Goal: Task Accomplishment & Management: Manage account settings

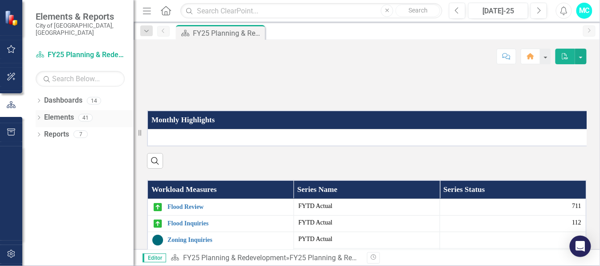
click at [69, 112] on link "Elements" at bounding box center [59, 117] width 30 height 10
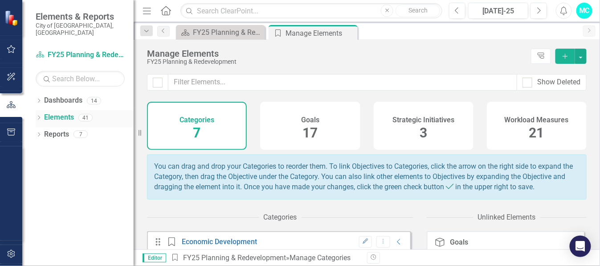
click at [44, 112] on link "Elements" at bounding box center [59, 117] width 30 height 10
click at [38, 116] on icon "Dropdown" at bounding box center [39, 118] width 6 height 5
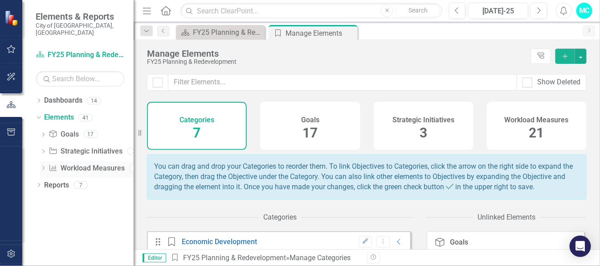
click at [43, 166] on icon "Dropdown" at bounding box center [43, 168] width 6 height 5
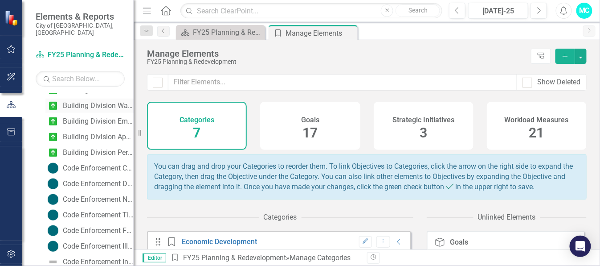
scroll to position [248, 0]
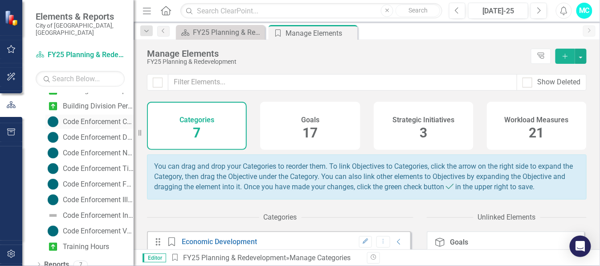
click at [85, 118] on div "Code Enforcement Complaints" at bounding box center [98, 122] width 71 height 8
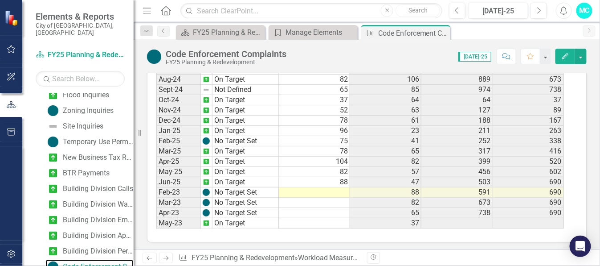
scroll to position [297, 0]
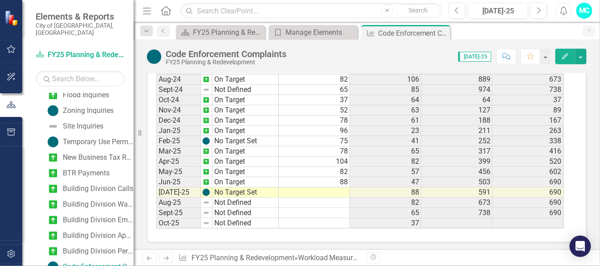
click at [336, 187] on td at bounding box center [314, 192] width 71 height 10
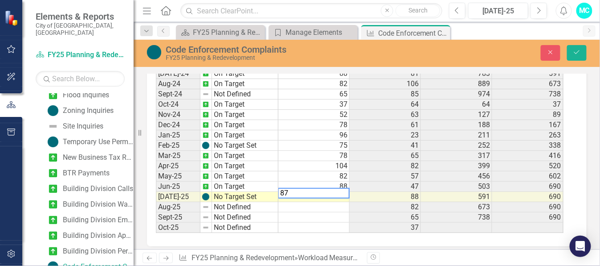
scroll to position [401, 0]
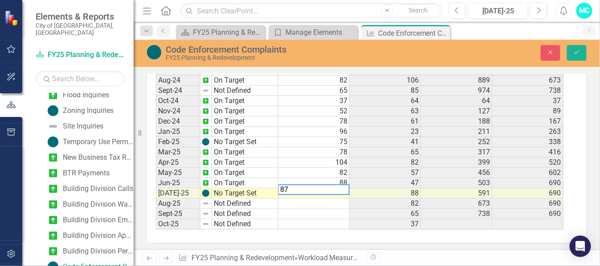
type textarea "87"
click at [232, 188] on td "No Target Set" at bounding box center [245, 193] width 66 height 10
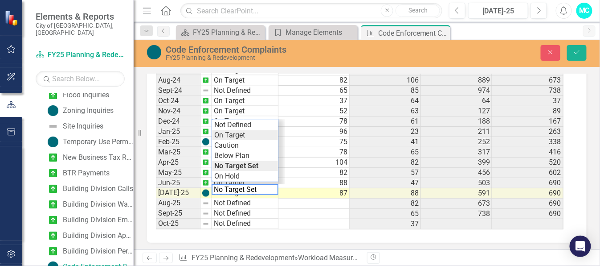
type textarea "On Target"
click at [228, 133] on div "Period Status Actual Prior Year Actual PYTD Actual FYTD Actual Feb-23 No Target…" at bounding box center [363, 121] width 415 height 217
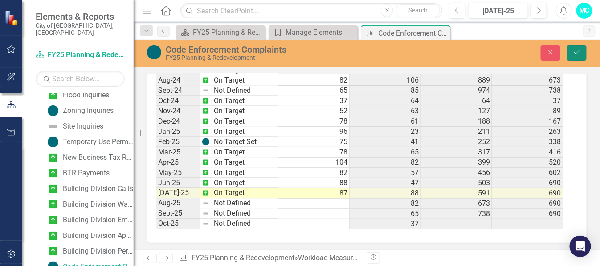
click at [577, 51] on icon "Save" at bounding box center [577, 52] width 8 height 6
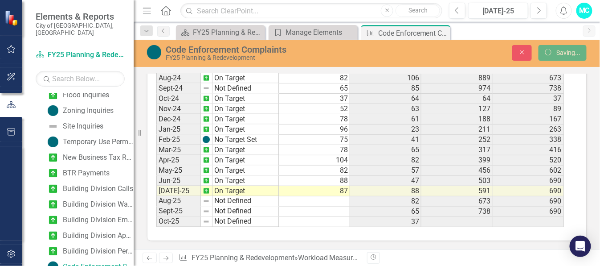
scroll to position [397, 0]
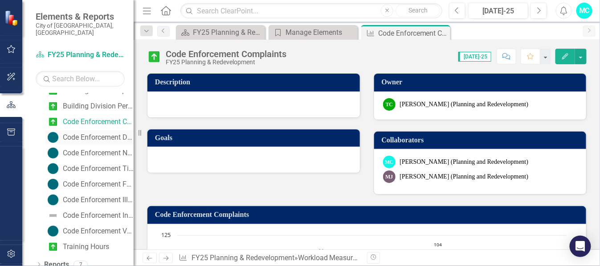
click at [90, 133] on div "Code Enforcement Door Hangers/Warning Notices" at bounding box center [98, 137] width 71 height 8
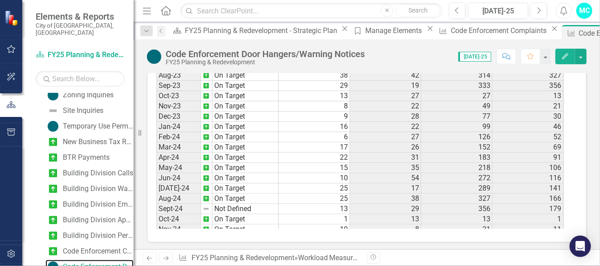
scroll to position [297, 0]
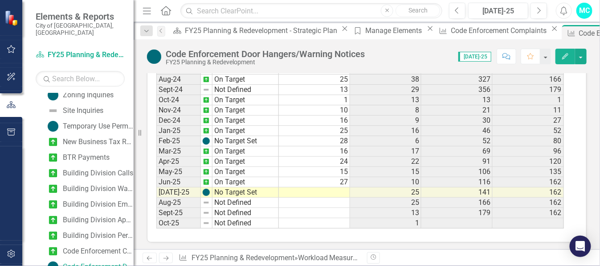
click at [341, 187] on td at bounding box center [314, 192] width 71 height 10
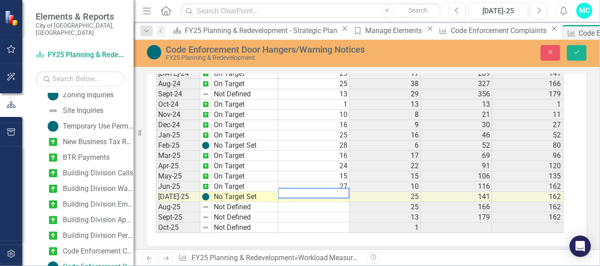
scroll to position [401, 0]
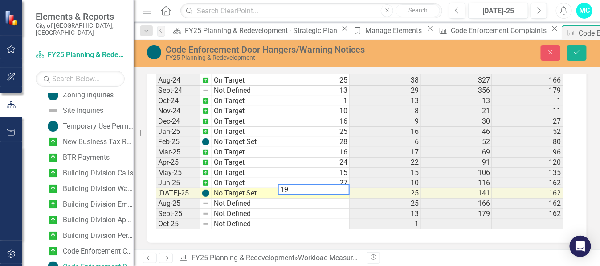
type textarea "19"
click at [241, 188] on td "No Target Set" at bounding box center [245, 193] width 66 height 10
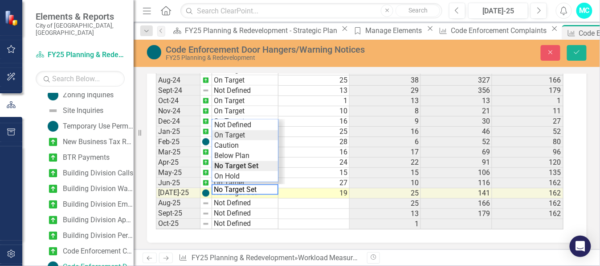
click at [229, 137] on div "Period Status Actual Prior Year Actual PYTD Actual FYTD Actual Feb-23 No Target…" at bounding box center [363, 121] width 415 height 217
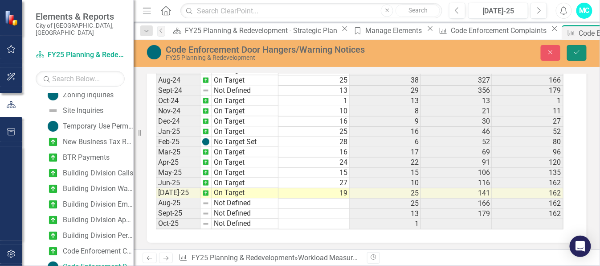
click at [577, 49] on icon "Save" at bounding box center [577, 52] width 8 height 6
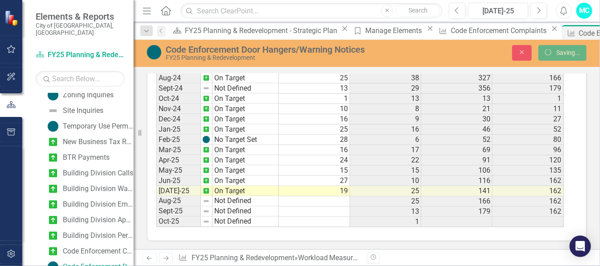
scroll to position [397, 0]
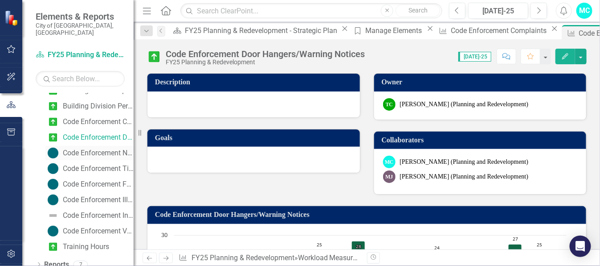
click at [99, 149] on div "Code Enforcement Notice of Violations" at bounding box center [98, 153] width 71 height 8
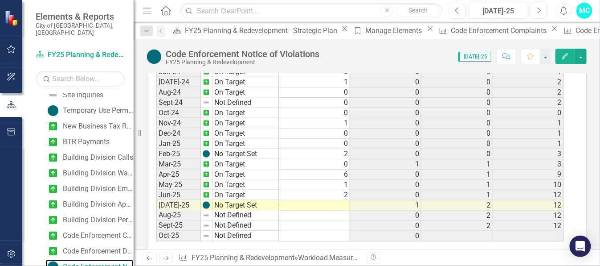
scroll to position [397, 0]
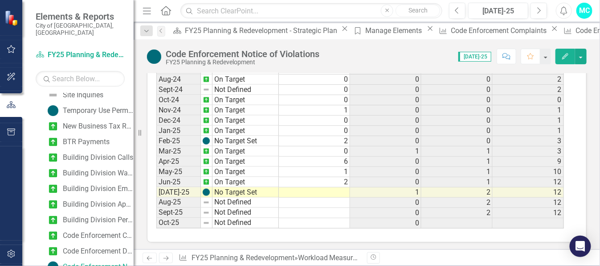
click at [337, 185] on tbody "Dec-22 On Target 0 0 6 0 Jan-23 On Target 0 0 6 0 Feb-23 On Target 0 0 6 0 Mar-…" at bounding box center [360, 48] width 408 height 359
click at [337, 187] on td at bounding box center [314, 192] width 71 height 10
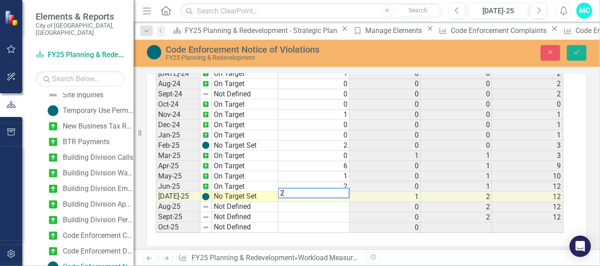
scroll to position [401, 0]
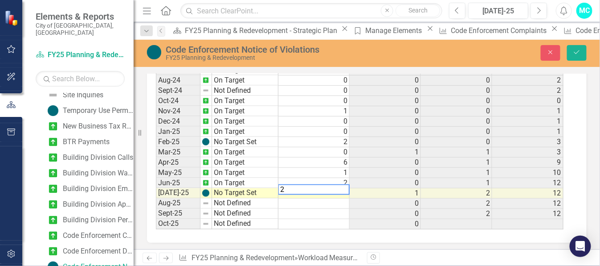
type textarea "2"
click at [221, 188] on td "No Target Set" at bounding box center [245, 193] width 66 height 10
click at [228, 133] on div "Period Status Actual Prior Year Actual PYTD Actual FYTD Actual Feb-23 On Target…" at bounding box center [363, 121] width 415 height 217
click at [578, 52] on icon "Save" at bounding box center [577, 52] width 8 height 6
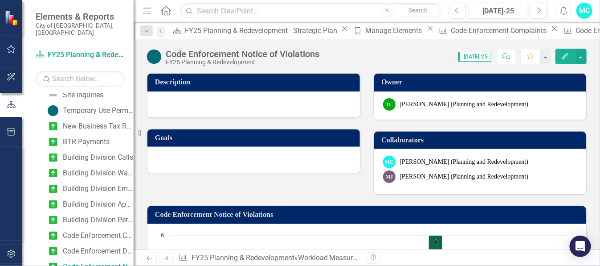
scroll to position [248, 0]
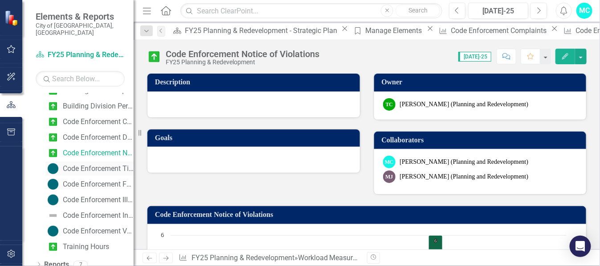
click at [98, 164] on div "Code Enforcement Title Searches" at bounding box center [98, 168] width 71 height 8
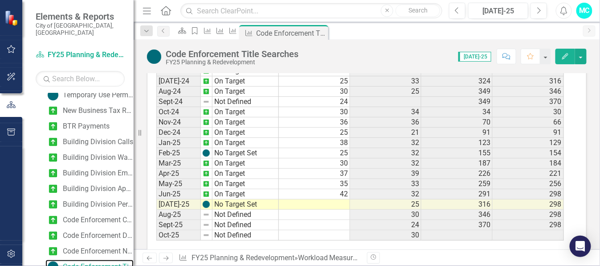
scroll to position [397, 0]
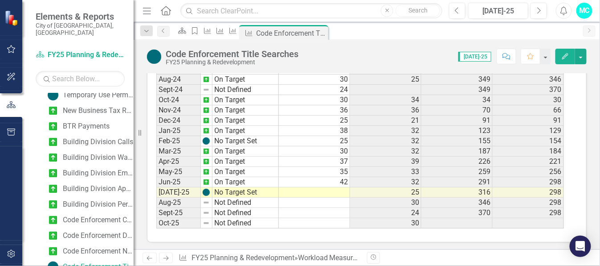
click at [340, 187] on td at bounding box center [314, 192] width 71 height 10
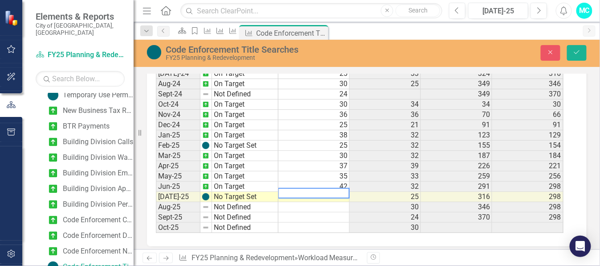
scroll to position [401, 0]
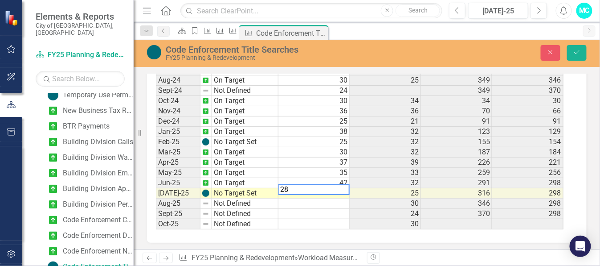
type textarea "28"
click at [237, 189] on td "No Target Set" at bounding box center [245, 193] width 66 height 10
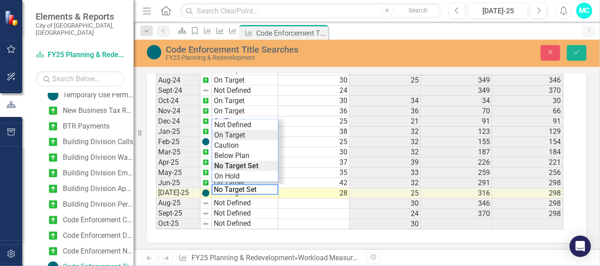
click at [228, 132] on div "Period Status Actual Prior Year Actual PYTD Actual FYTD Actual Feb-23 On Target…" at bounding box center [363, 121] width 415 height 217
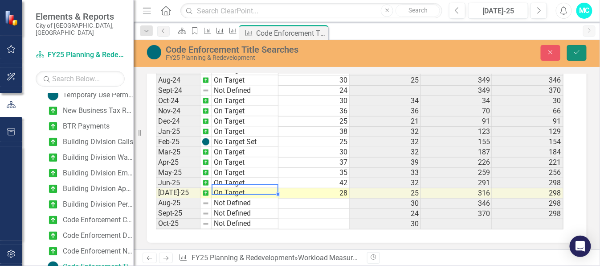
click at [577, 52] on icon "Save" at bounding box center [577, 52] width 8 height 6
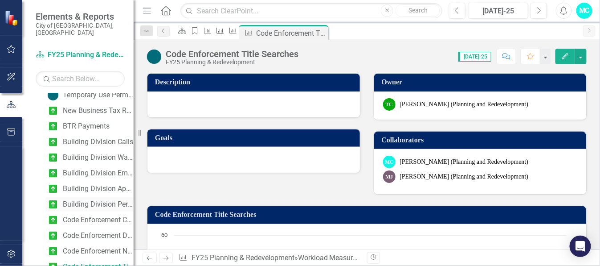
scroll to position [248, 0]
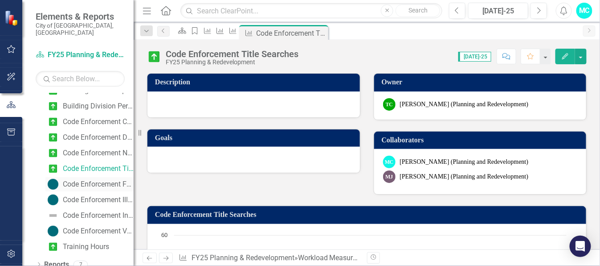
click at [84, 180] on div "Code Enforcement Fence, Driveway and Landscape Inspections" at bounding box center [98, 184] width 71 height 8
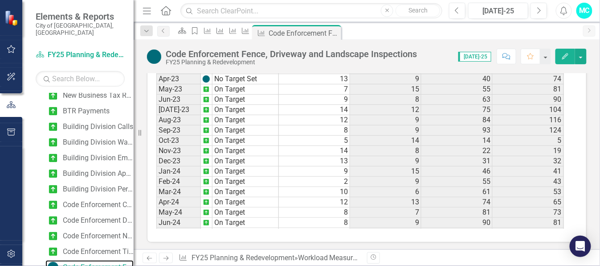
scroll to position [297, 0]
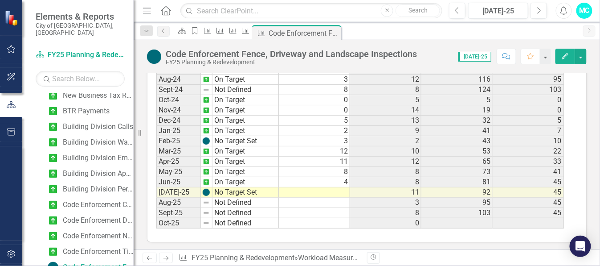
click at [332, 186] on tbody "Dec-22 On Target 9 10 18 [DATE]-23 On Target 15 3 21 46 Feb-23 No Target Set 9 …" at bounding box center [360, 48] width 408 height 359
click at [332, 187] on td at bounding box center [314, 192] width 71 height 10
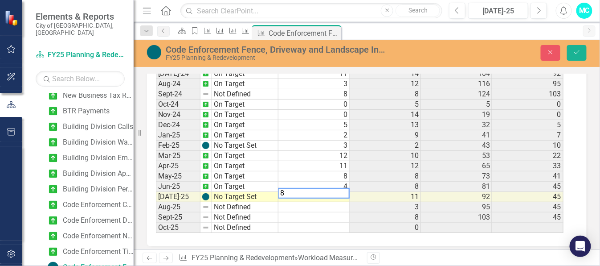
scroll to position [401, 0]
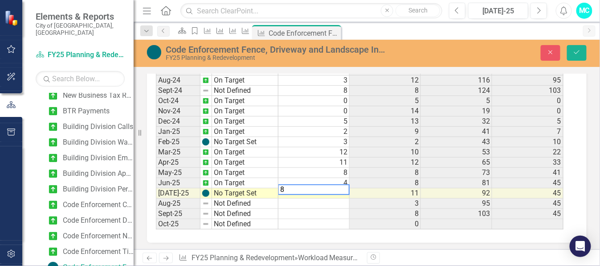
type textarea "8"
click at [232, 188] on td "No Target Set" at bounding box center [245, 193] width 66 height 10
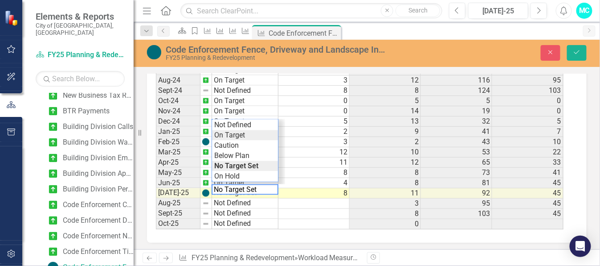
click at [234, 132] on div "Period Status Actual Prior Year Actual PYTD Actual FYTD Actual Feb-23 No Target…" at bounding box center [363, 121] width 415 height 217
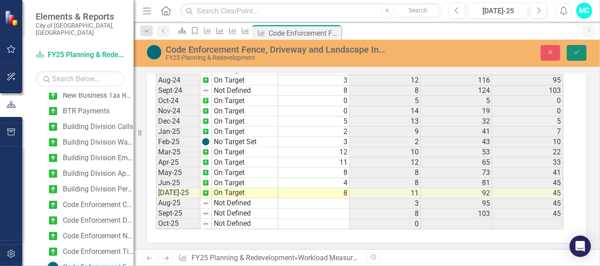
click at [578, 51] on icon "Save" at bounding box center [577, 52] width 8 height 6
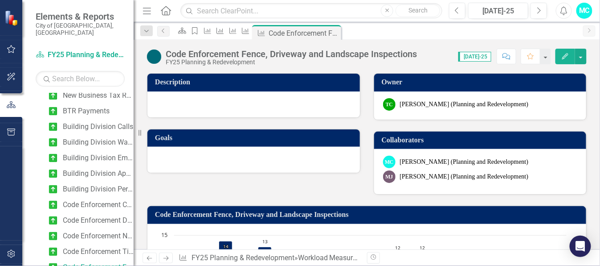
scroll to position [248, 0]
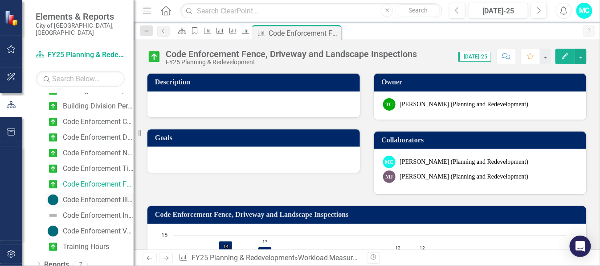
click at [90, 196] on div "Code Enforcement Illegal Signs Removed" at bounding box center [98, 200] width 71 height 8
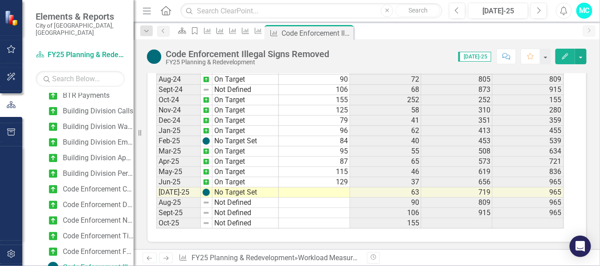
click at [332, 184] on tbody "Dec-22 On Target 32 75 218 213 Jan-23 On Target 60 40 258 273 Feb-23 On Target …" at bounding box center [360, 48] width 408 height 359
click at [332, 187] on td at bounding box center [314, 192] width 71 height 10
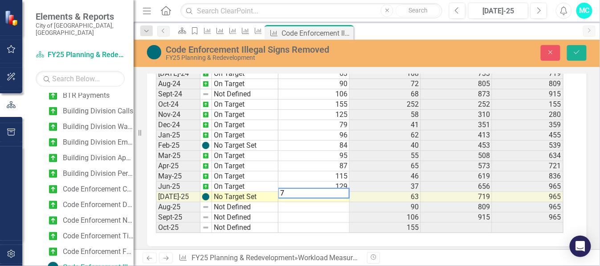
scroll to position [386, 0]
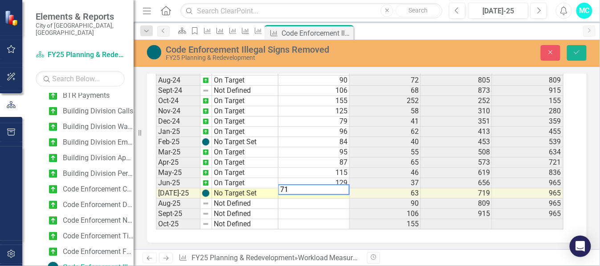
type textarea "71"
click at [230, 188] on td "No Target Set" at bounding box center [245, 193] width 66 height 10
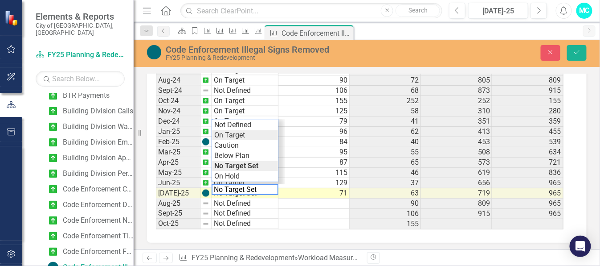
click at [230, 135] on div "Period Status Actual Prior Year Actual PYTD Actual FYTD Actual Feb-23 On Target…" at bounding box center [363, 121] width 415 height 217
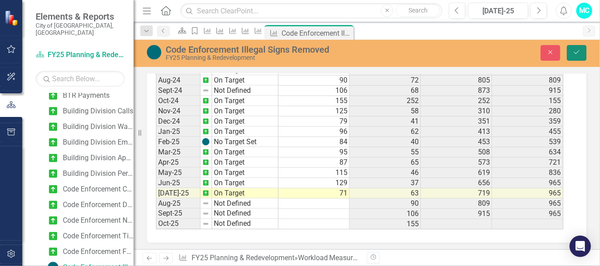
click at [577, 51] on icon "Save" at bounding box center [577, 52] width 8 height 6
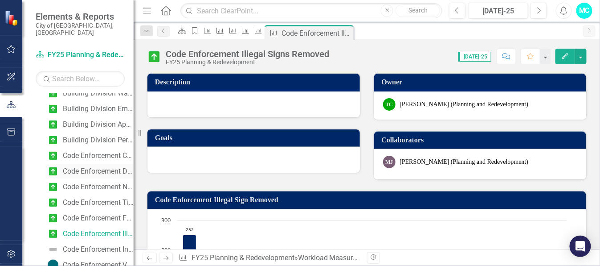
scroll to position [248, 0]
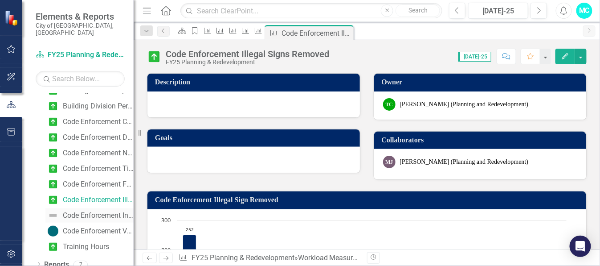
click at [94, 211] on div "Code Enforcement Inoperable Vehicles" at bounding box center [98, 215] width 71 height 8
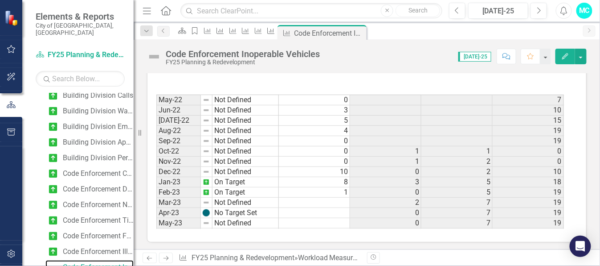
scroll to position [223, 0]
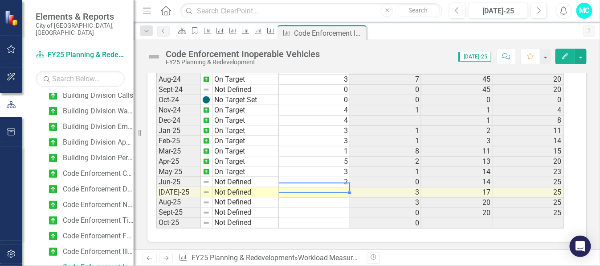
click at [342, 136] on td "3" at bounding box center [314, 131] width 71 height 10
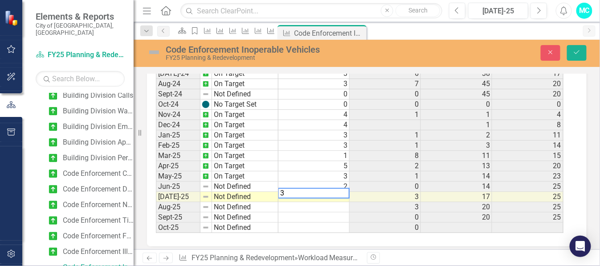
scroll to position [401, 0]
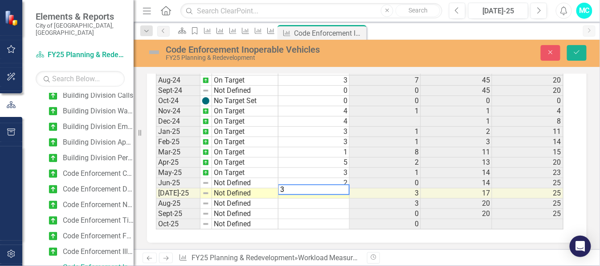
type textarea "3"
click at [243, 188] on td "Not Defined" at bounding box center [245, 193] width 66 height 10
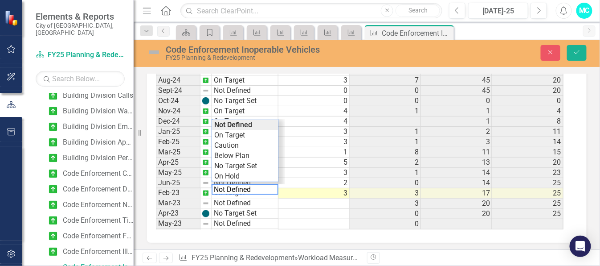
scroll to position [297, 0]
type textarea "On Target"
click at [241, 132] on div "Period Status Actual Prior Year Actual PYTD Actual FYTD Actual Feb-23 On Target…" at bounding box center [363, 121] width 415 height 217
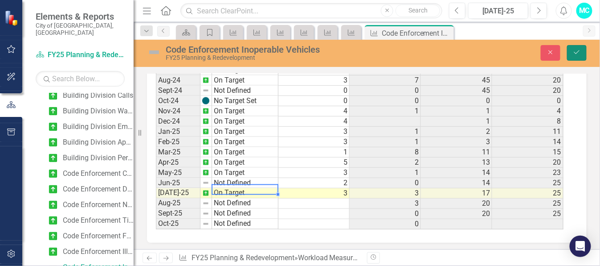
click at [579, 50] on icon "Save" at bounding box center [577, 52] width 8 height 6
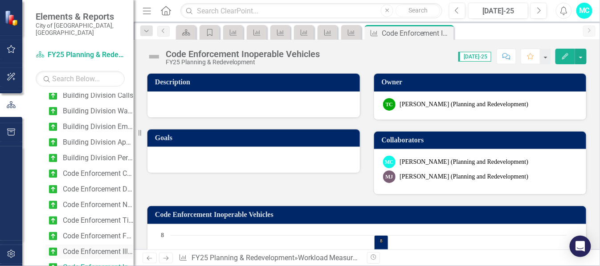
scroll to position [248, 0]
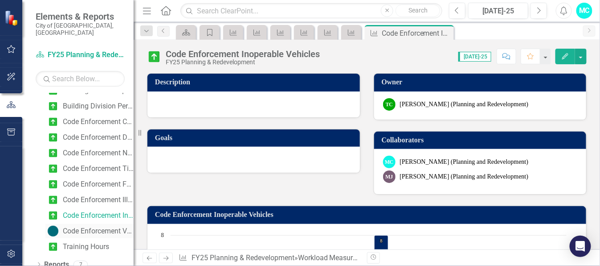
click at [90, 227] on div "Code Enforcement Voluntary Compliance" at bounding box center [98, 231] width 71 height 8
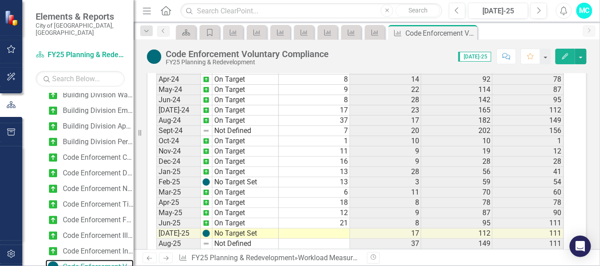
scroll to position [397, 0]
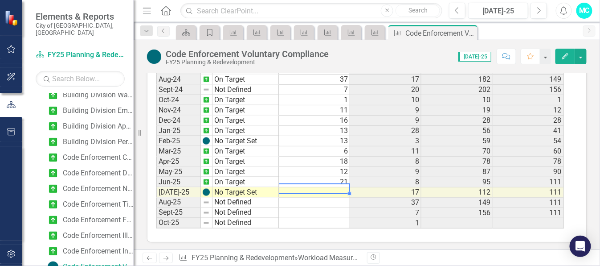
click at [319, 187] on td at bounding box center [314, 192] width 71 height 10
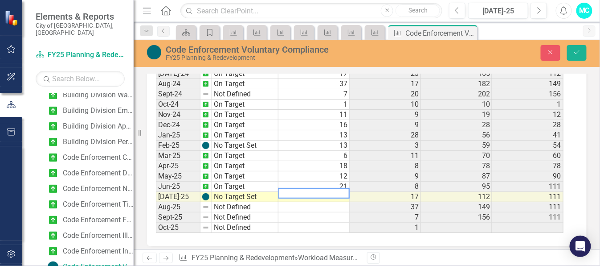
scroll to position [401, 0]
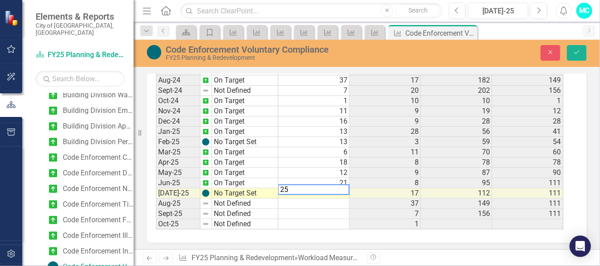
type textarea "25"
click at [240, 188] on td "No Target Set" at bounding box center [245, 193] width 66 height 10
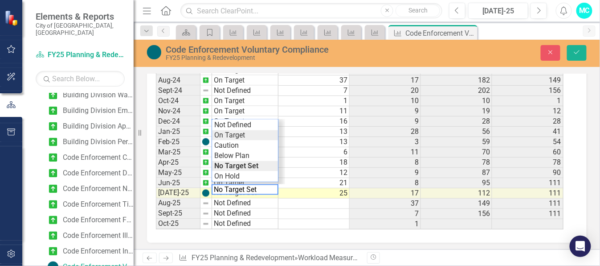
type textarea "On Target"
click at [238, 132] on div "Period Status Actual Prior Year Actual PYTD Actual FYTD Actual Feb-23 On Target…" at bounding box center [363, 121] width 415 height 217
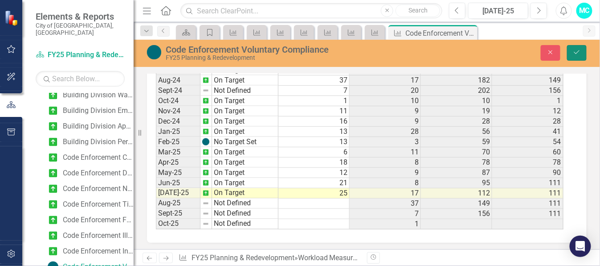
click at [577, 52] on icon "Save" at bounding box center [577, 52] width 8 height 6
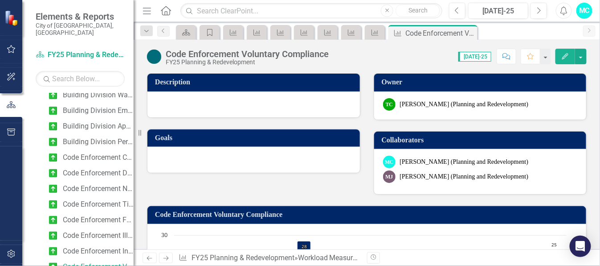
scroll to position [248, 0]
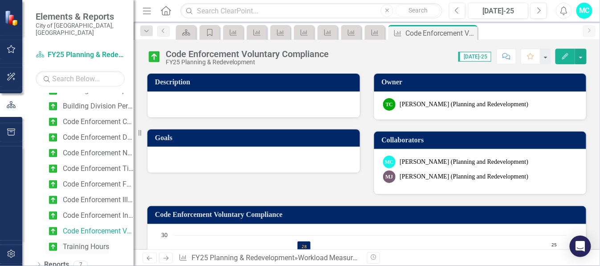
click at [93, 242] on div "Training Hours" at bounding box center [86, 246] width 46 height 8
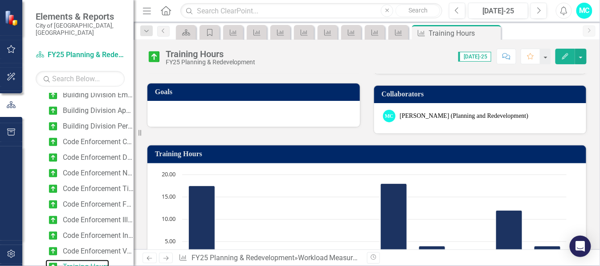
scroll to position [45, 0]
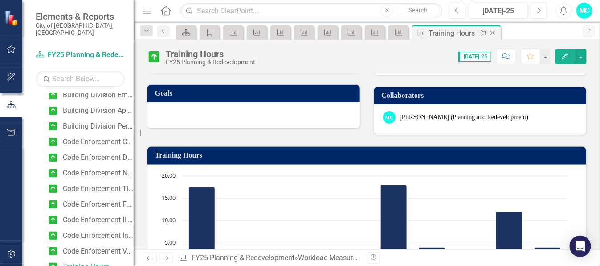
click at [492, 33] on icon at bounding box center [493, 33] width 5 height 5
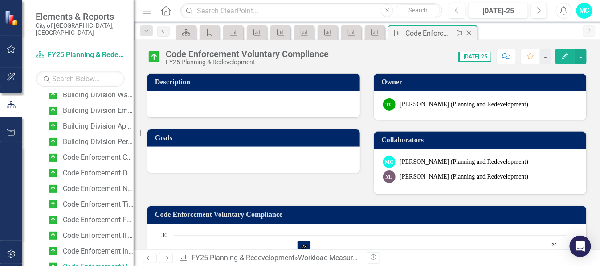
click at [470, 32] on icon at bounding box center [469, 33] width 5 height 5
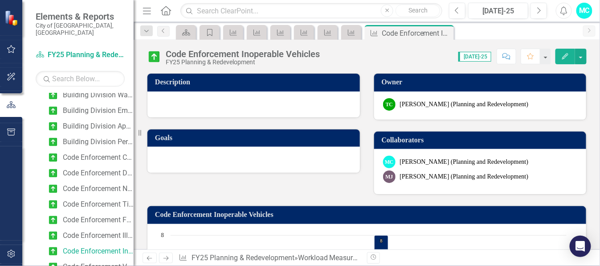
scroll to position [197, 0]
